Goal: Browse casually

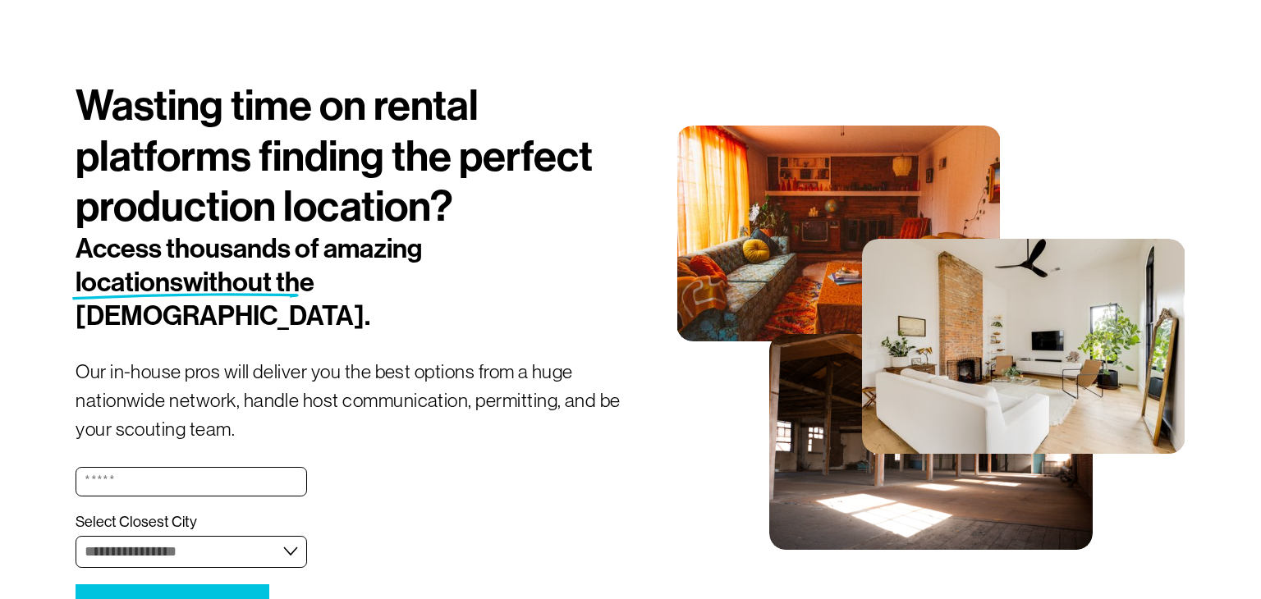
scroll to position [79, 0]
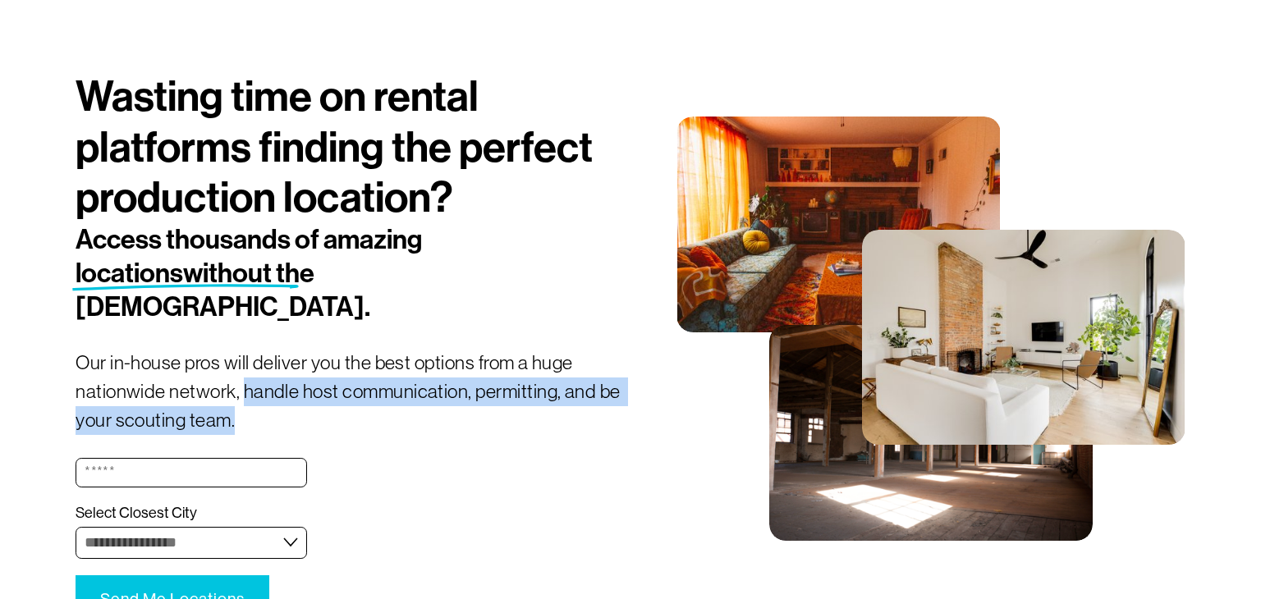
drag, startPoint x: 240, startPoint y: 357, endPoint x: 279, endPoint y: 387, distance: 49.7
click at [279, 387] on p "Our in-house pros will deliver you the best options from a huge nationwide netw…" at bounding box center [353, 392] width 555 height 87
copy p "handle host communication, permitting, and be your scouting team."
